Goal: Transaction & Acquisition: Book appointment/travel/reservation

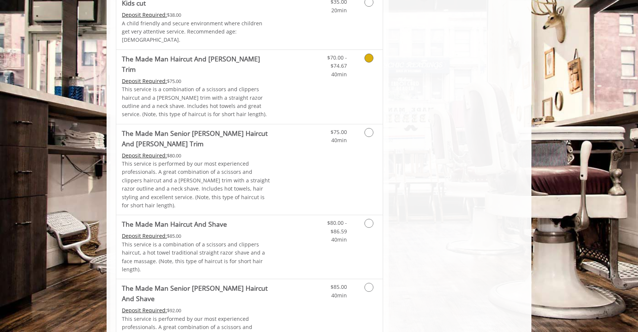
scroll to position [621, 0]
click at [368, 127] on icon "Grooming services" at bounding box center [369, 131] width 9 height 9
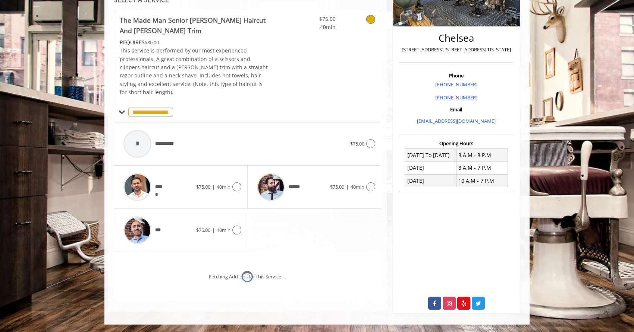
scroll to position [175, 0]
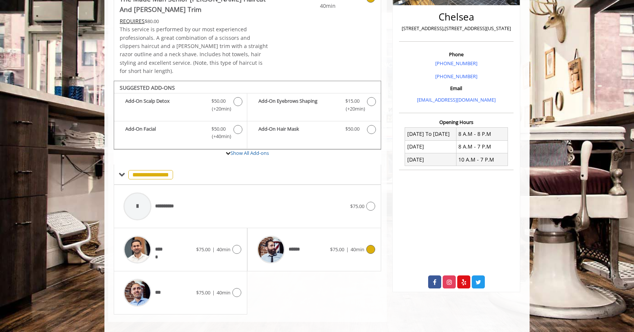
click at [298, 250] on span "******" at bounding box center [278, 249] width 50 height 35
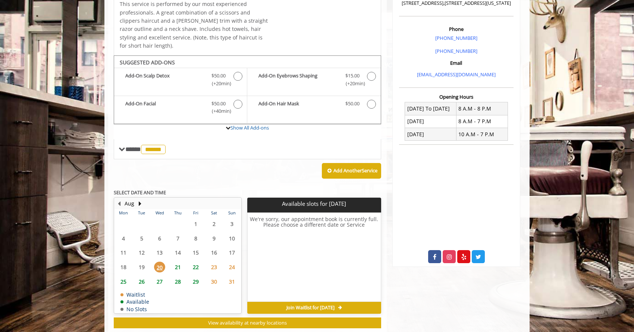
scroll to position [210, 0]
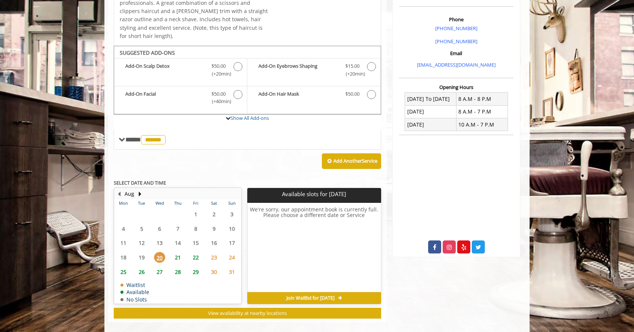
click at [215, 252] on span "23" at bounding box center [213, 257] width 11 height 11
click at [195, 252] on span "22" at bounding box center [195, 257] width 11 height 11
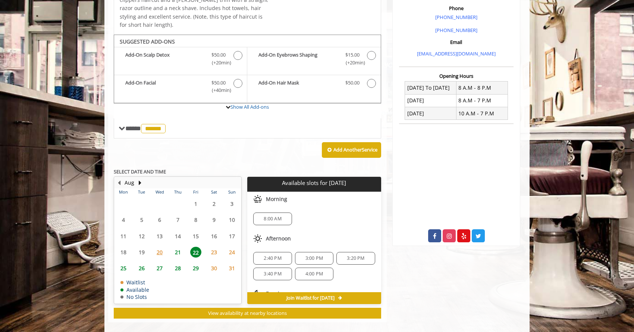
click at [272, 216] on span "8:00 AM" at bounding box center [273, 219] width 18 height 6
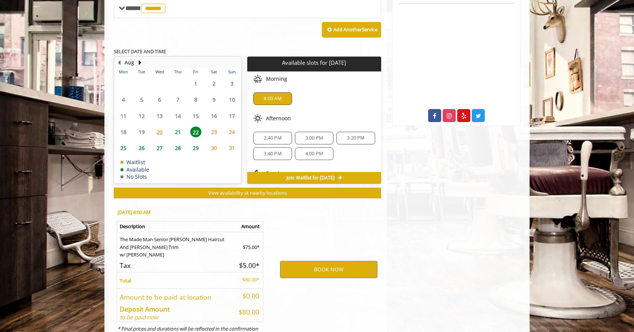
scroll to position [363, 0]
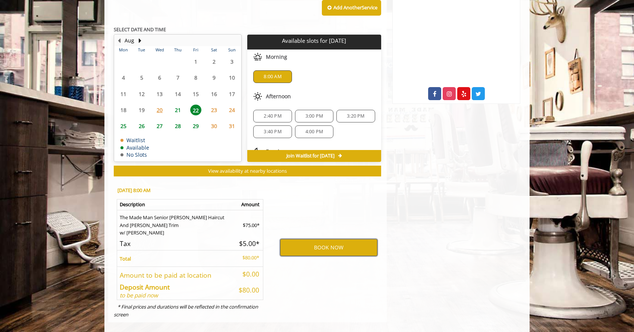
click at [296, 242] on button "BOOK NOW" at bounding box center [328, 247] width 97 height 17
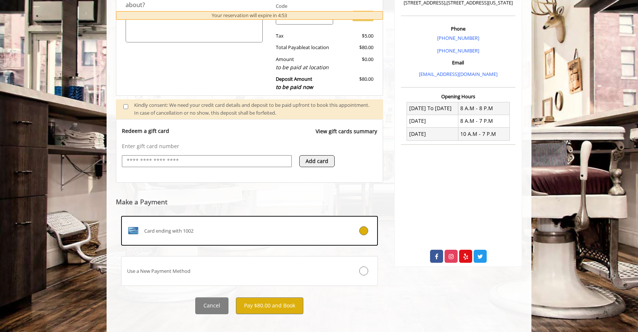
scroll to position [202, 0]
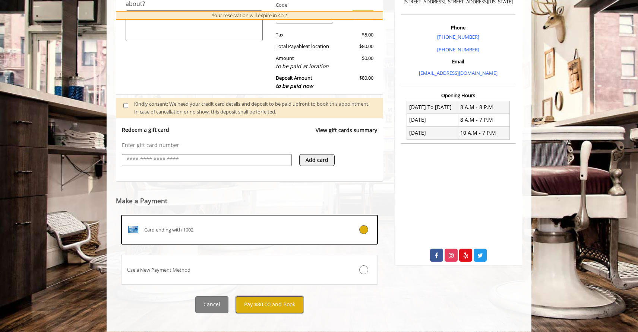
click at [284, 297] on button "Pay $80.00 and Book" at bounding box center [269, 305] width 67 height 17
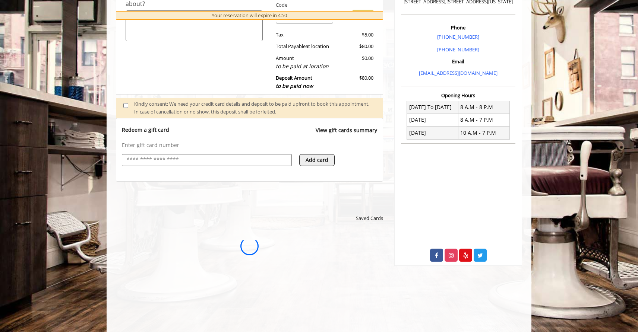
scroll to position [0, 0]
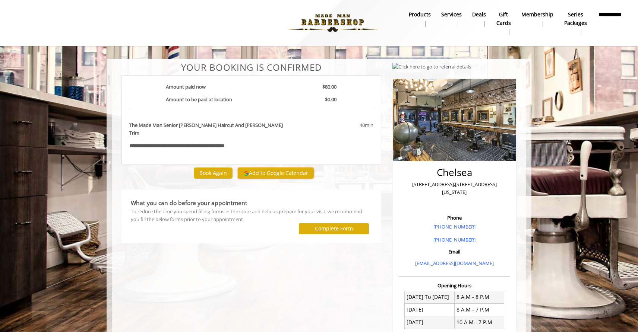
click at [283, 168] on button "Add to Google Calendar" at bounding box center [276, 173] width 76 height 11
